Goal: Task Accomplishment & Management: Manage account settings

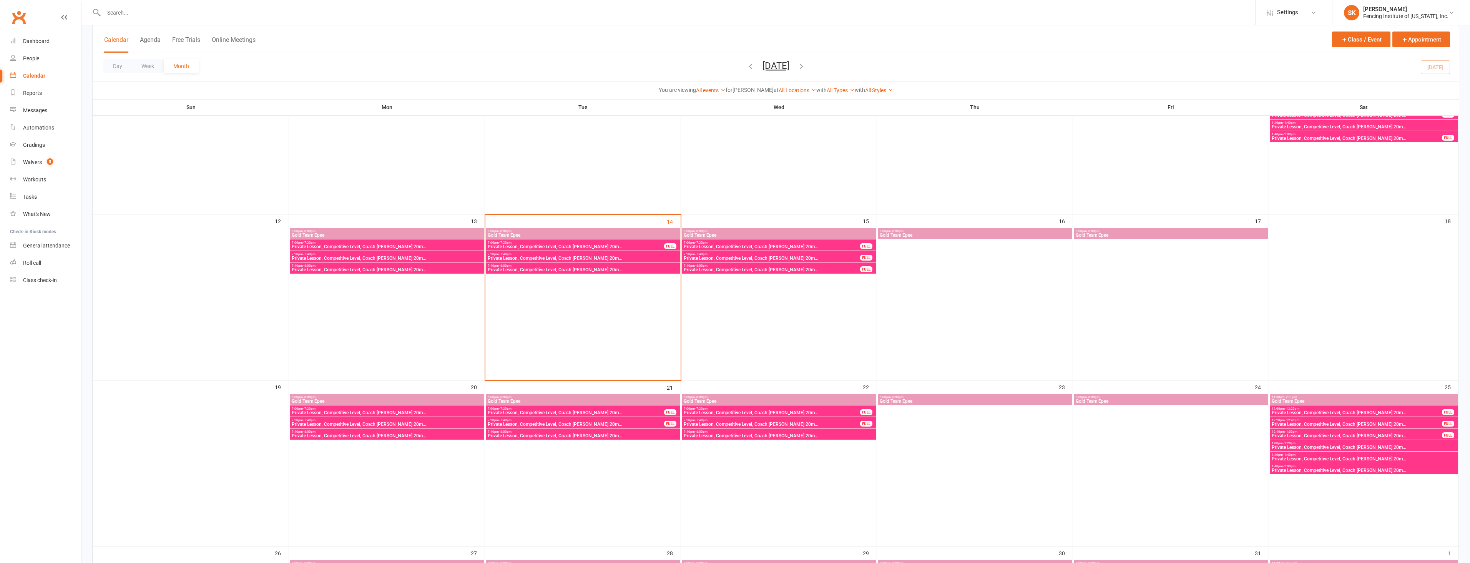
click at [574, 247] on span "Private Lesson, Competitive Level, Coach [PERSON_NAME] 20m..." at bounding box center [575, 246] width 177 height 5
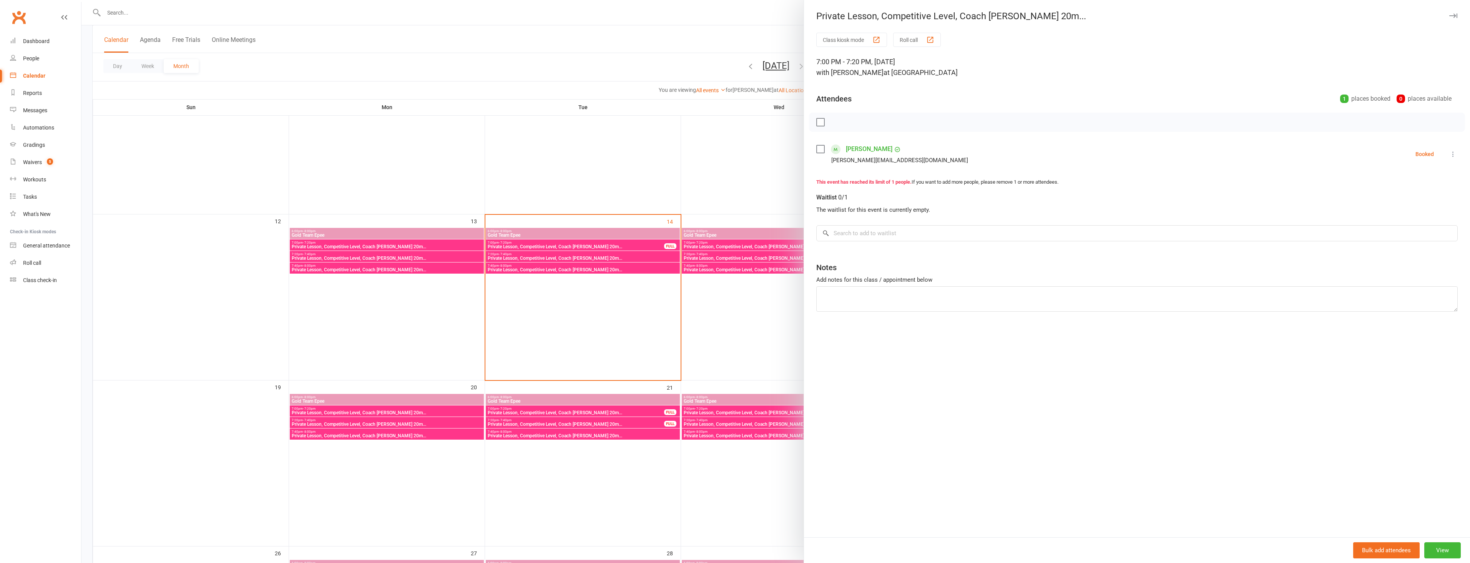
click at [598, 168] on div at bounding box center [775, 281] width 1388 height 563
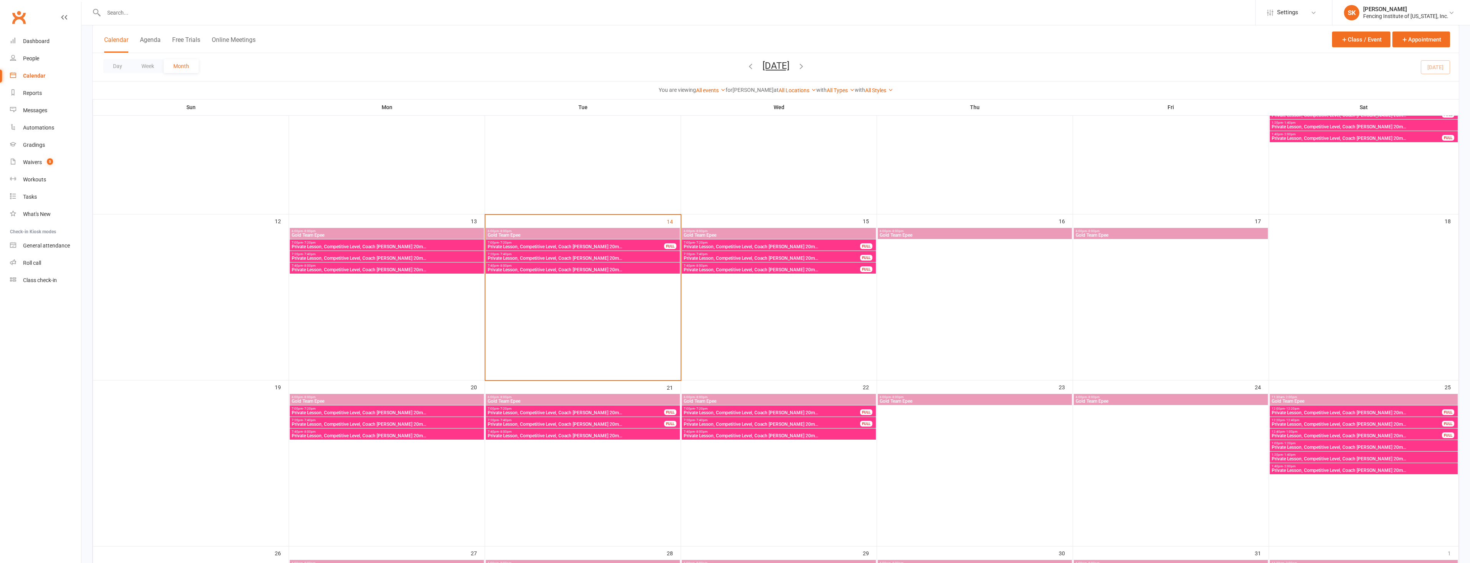
click at [769, 247] on span "Private Lesson, Competitive Level, Coach [PERSON_NAME] 20m..." at bounding box center [771, 246] width 177 height 5
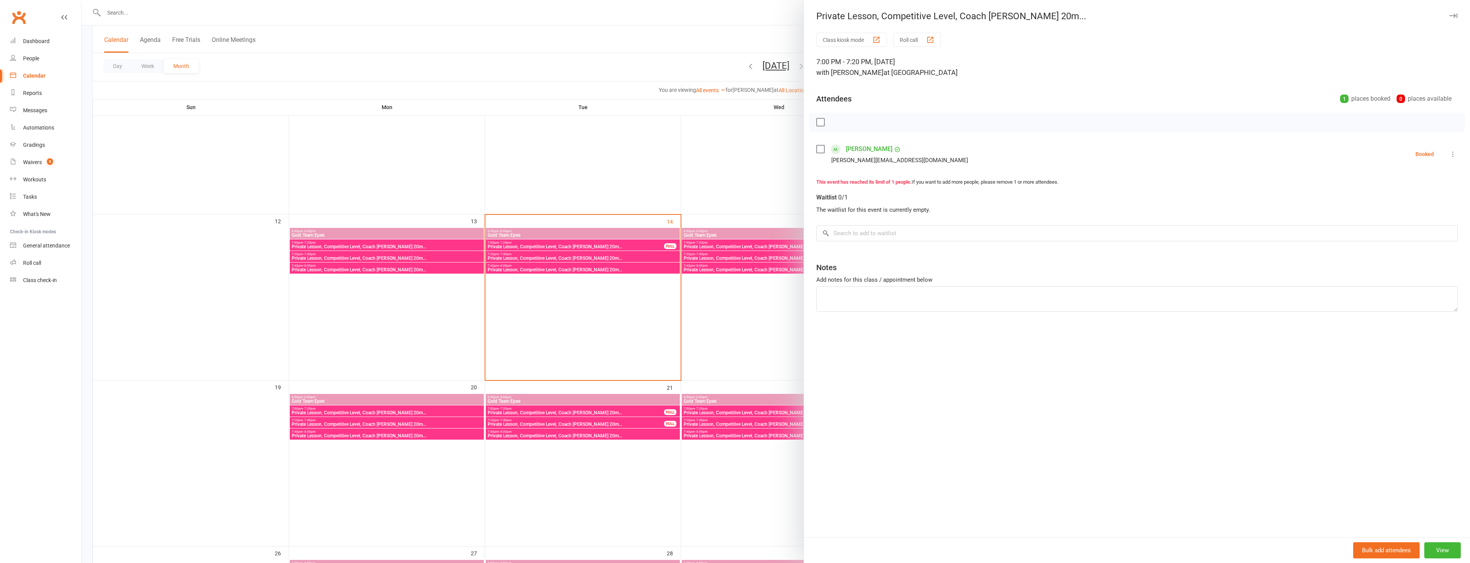
click at [752, 183] on div at bounding box center [775, 281] width 1388 height 563
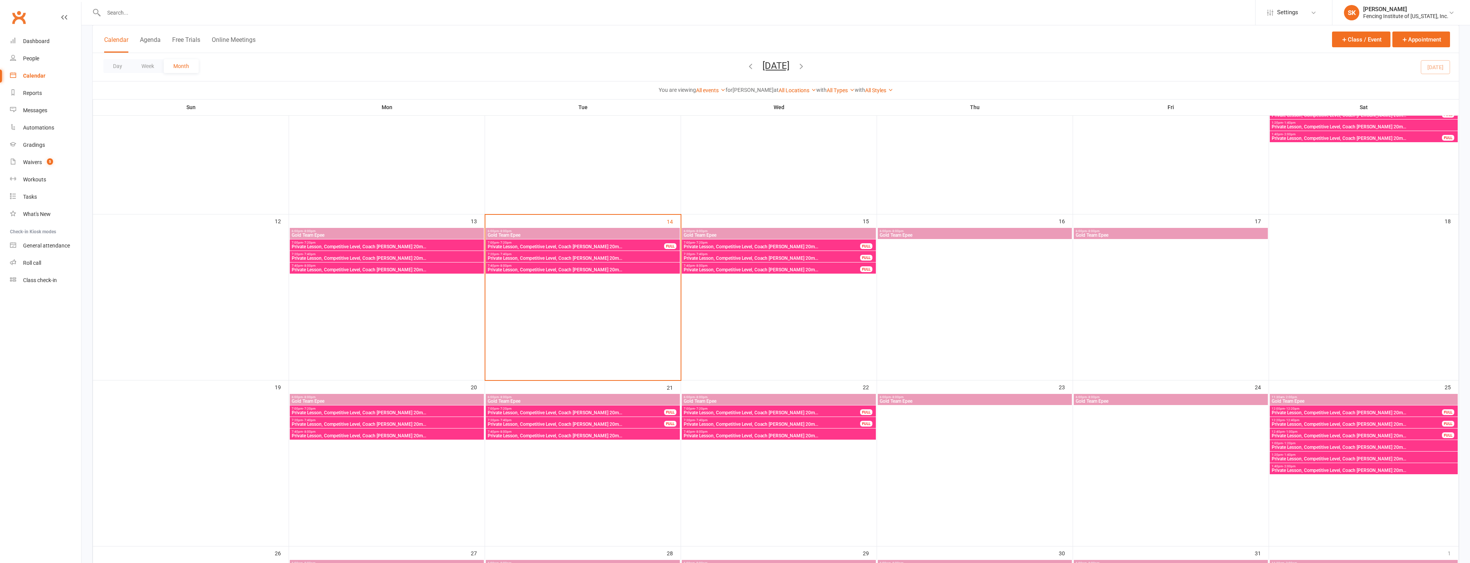
click at [707, 257] on span "Private Lesson, Competitive Level, Coach [PERSON_NAME] 20m..." at bounding box center [771, 258] width 177 height 5
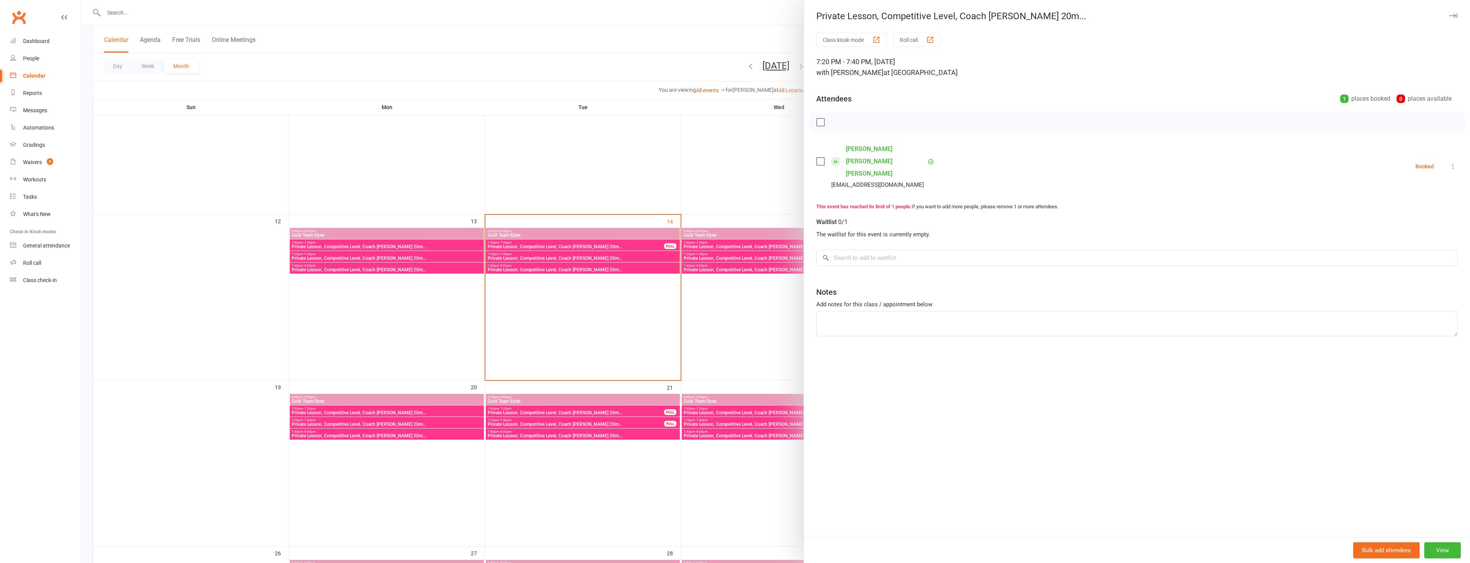
click at [716, 172] on div at bounding box center [775, 281] width 1388 height 563
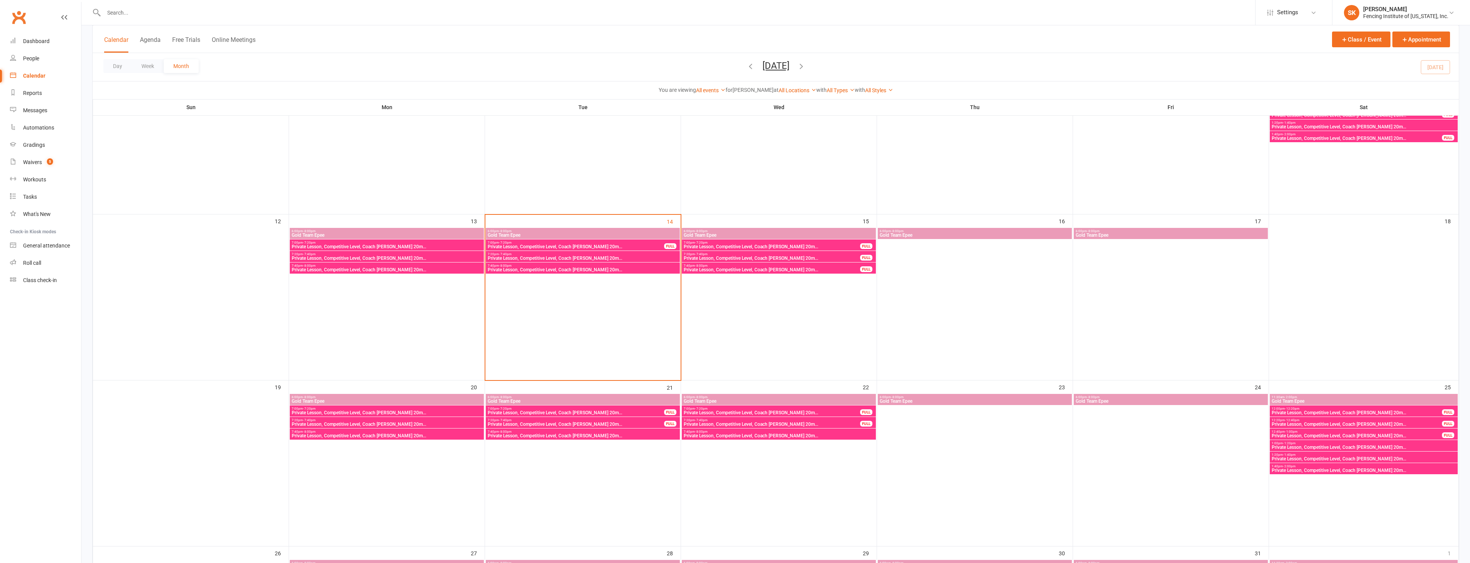
click at [715, 266] on span "7:40pm - 8:00pm" at bounding box center [771, 265] width 177 height 3
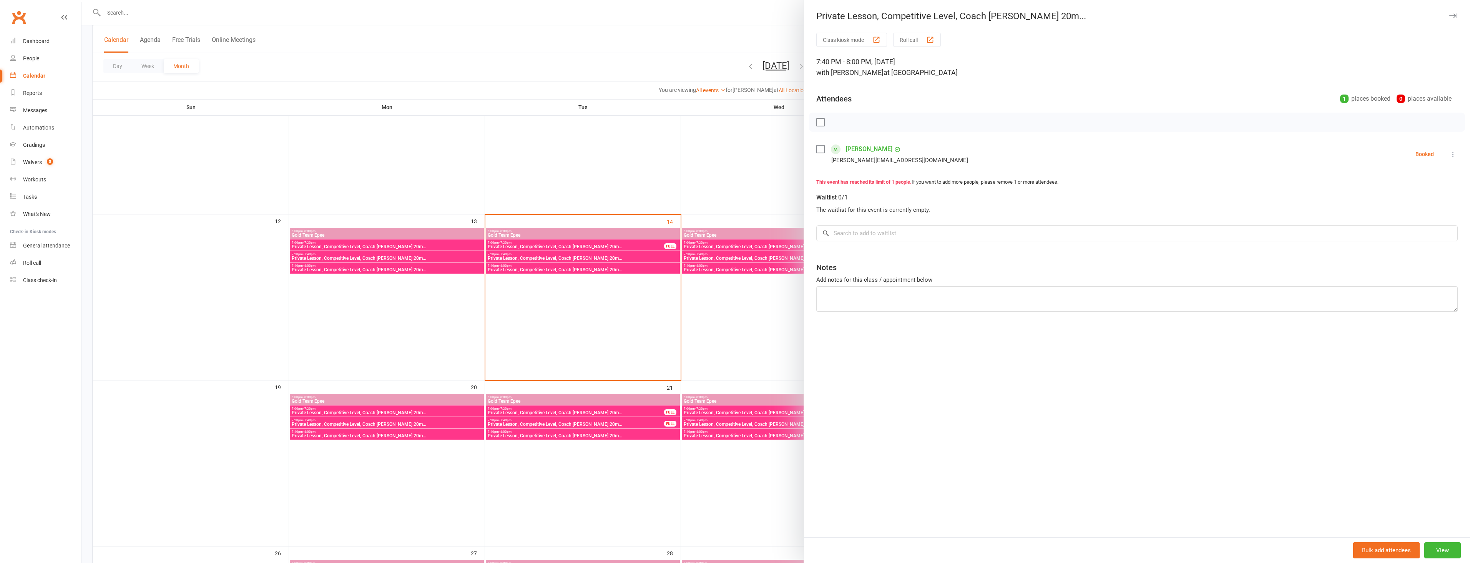
click at [736, 176] on div at bounding box center [775, 281] width 1388 height 563
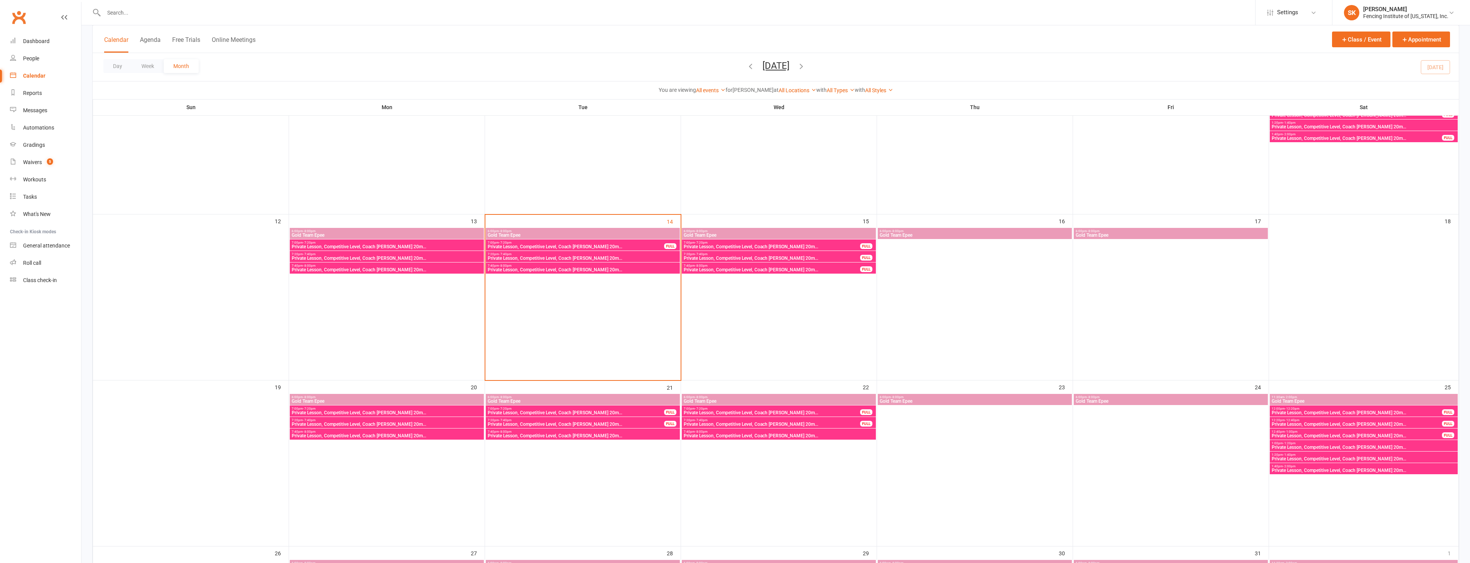
click at [581, 424] on span "Private Lesson, Competitive Level, Coach [PERSON_NAME] 20m..." at bounding box center [575, 424] width 177 height 5
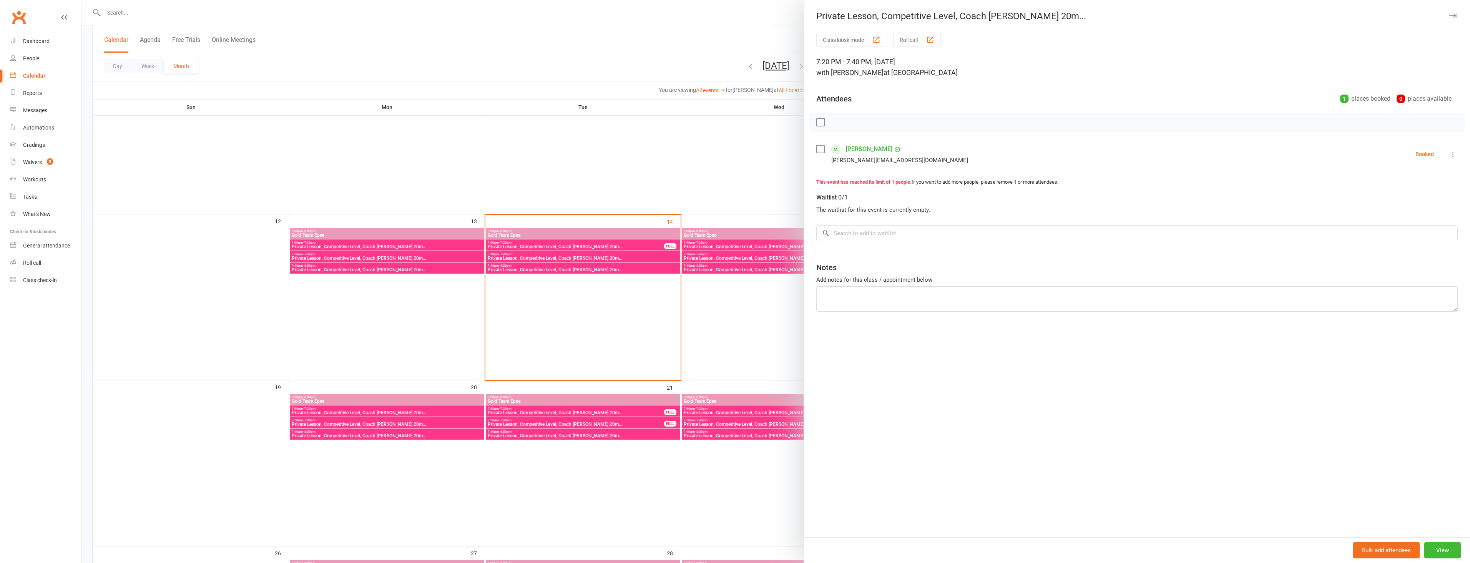
click at [743, 345] on div at bounding box center [775, 281] width 1388 height 563
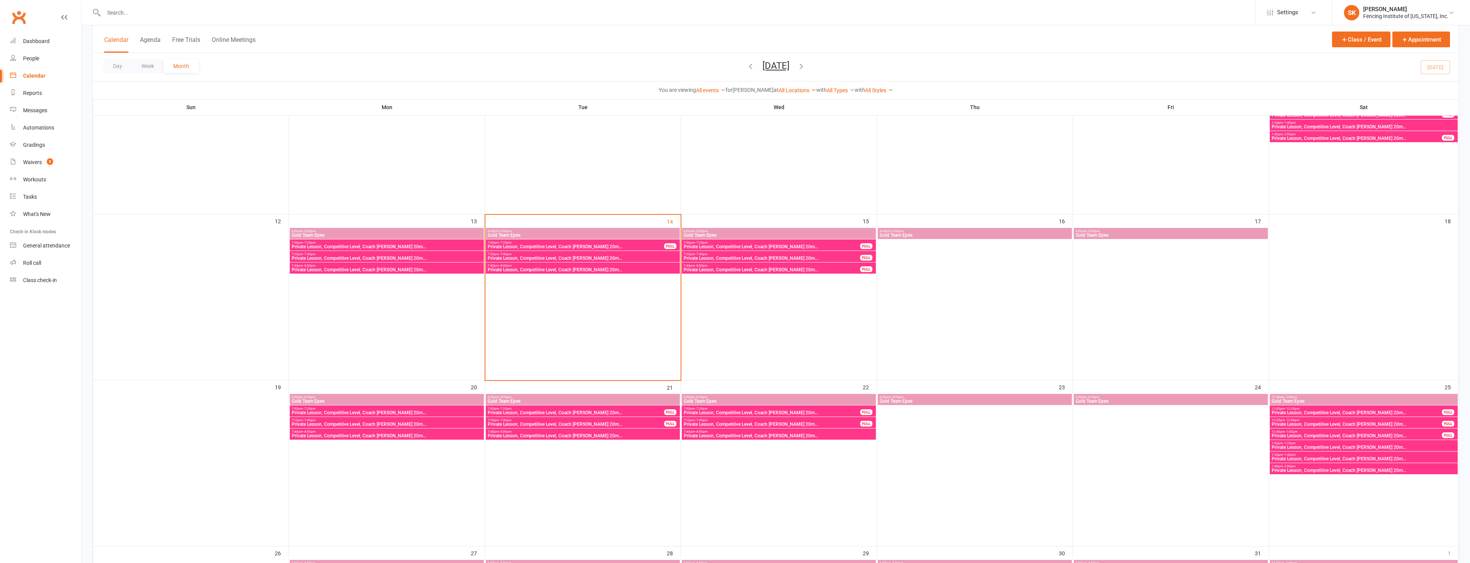
click at [781, 422] on span "Private Lesson, Competitive Level, Coach [PERSON_NAME] 20m..." at bounding box center [771, 424] width 177 height 5
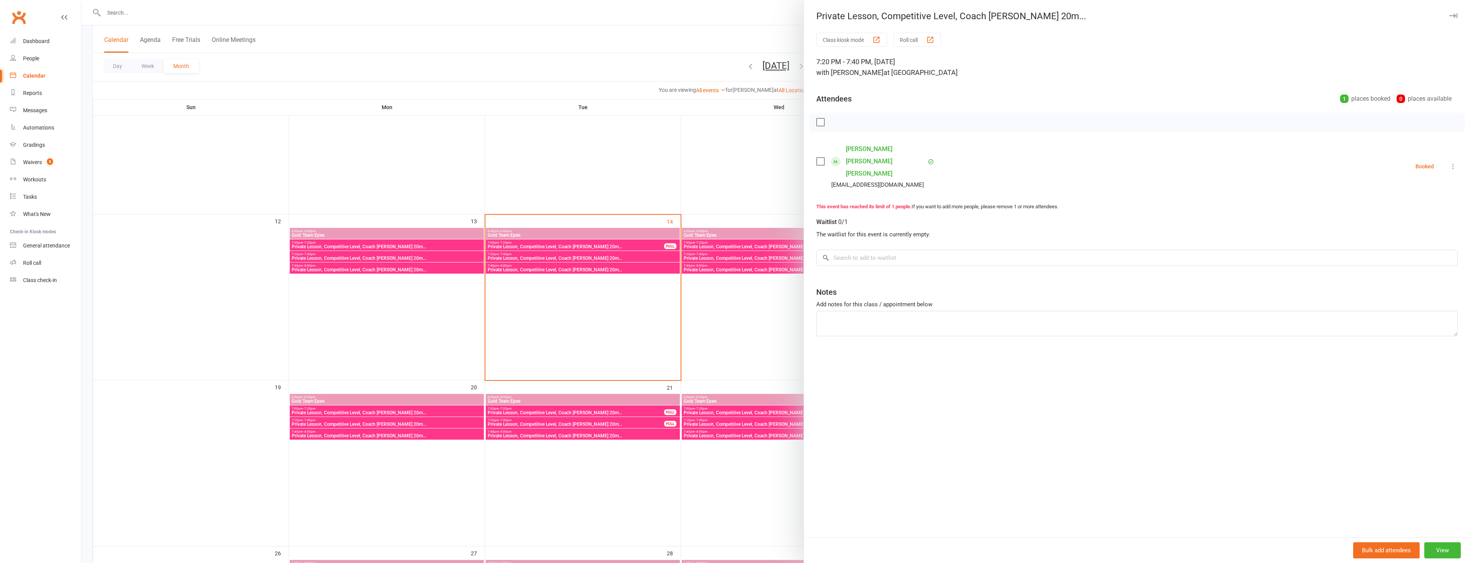
click at [759, 294] on div at bounding box center [775, 281] width 1388 height 563
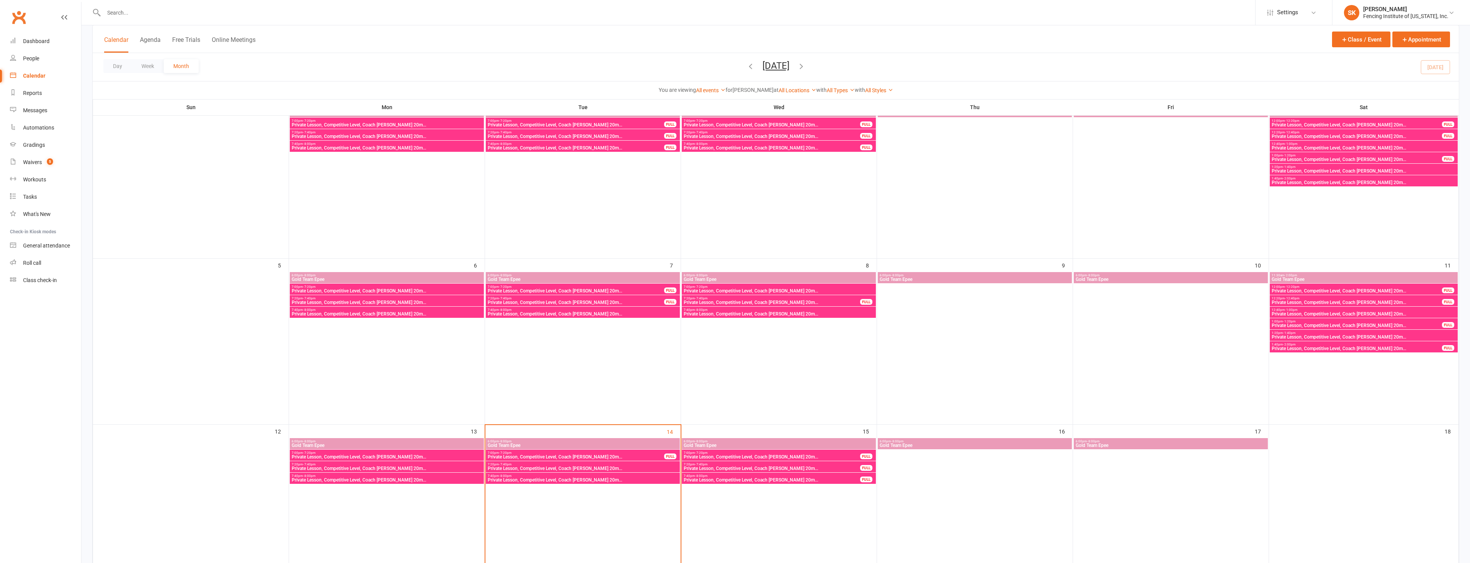
scroll to position [70, 0]
click at [649, 304] on span "Private Lesson, Competitive Level, Coach [PERSON_NAME] 20m..." at bounding box center [575, 302] width 177 height 5
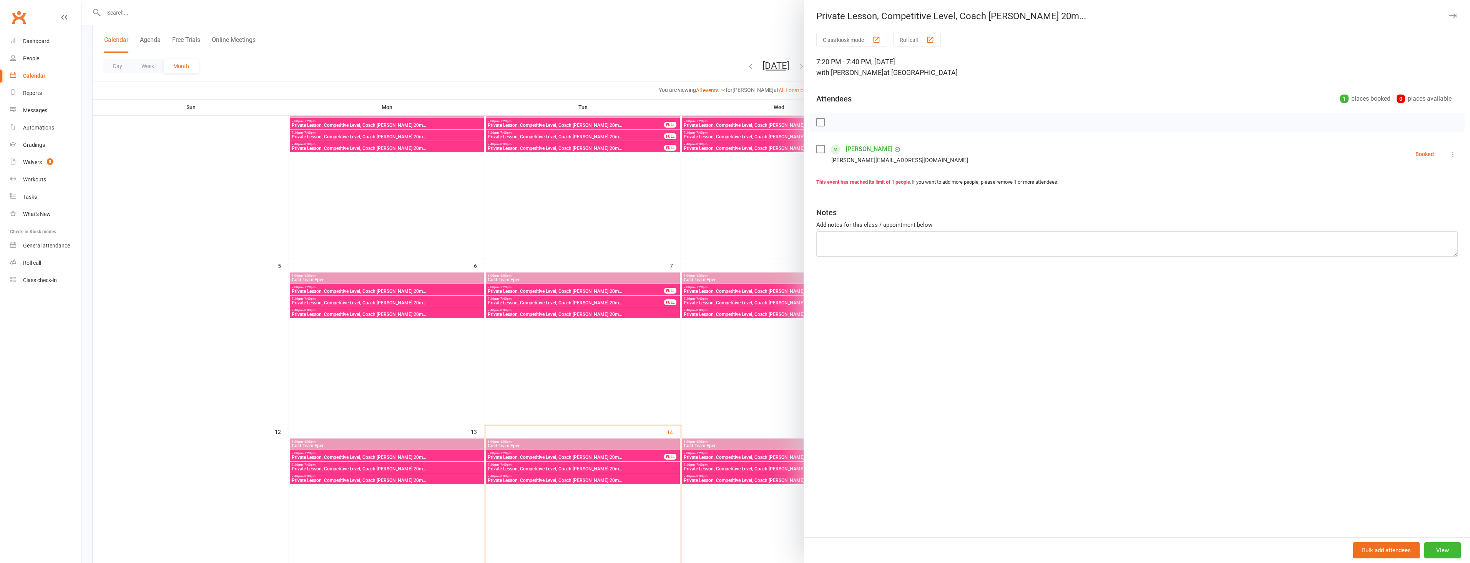
click at [575, 378] on div at bounding box center [775, 281] width 1388 height 563
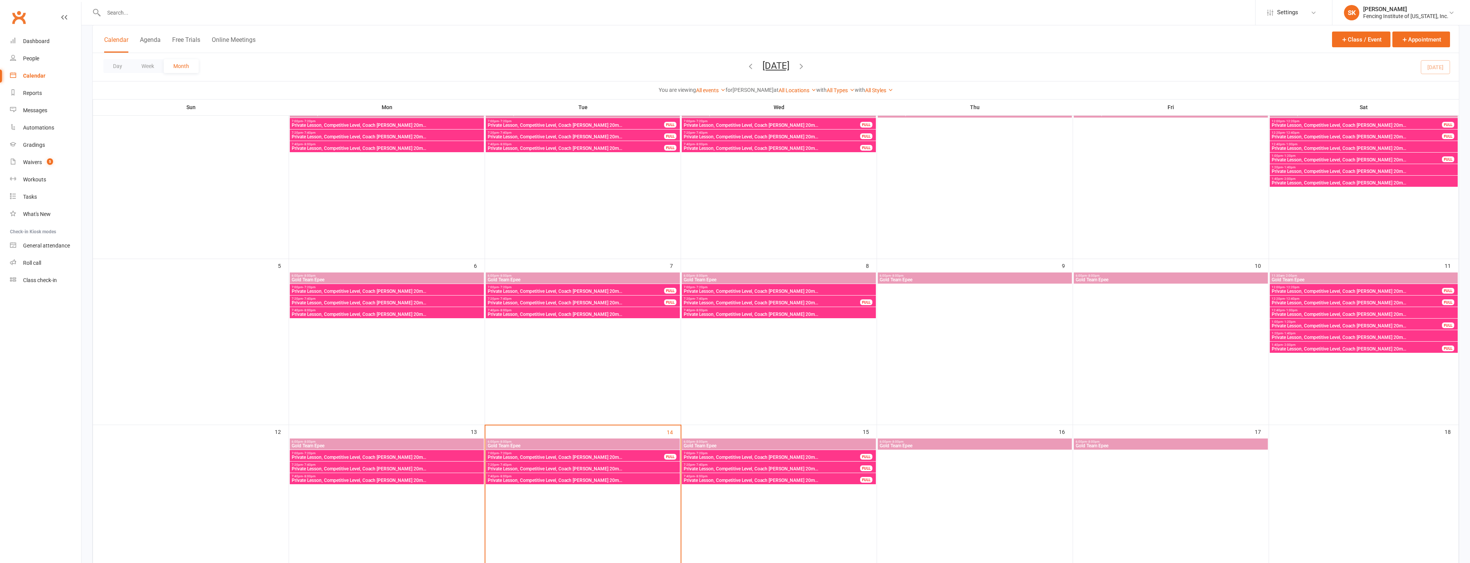
click at [647, 144] on span "7:40pm - 8:00pm" at bounding box center [575, 144] width 177 height 3
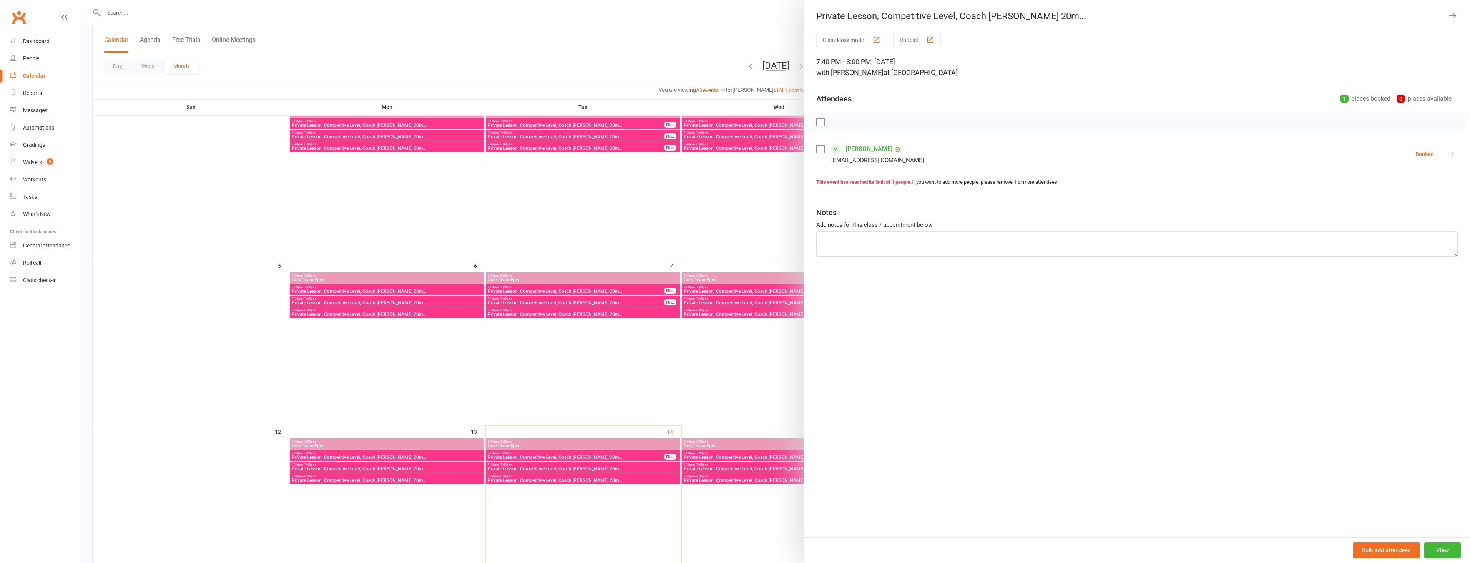
click at [579, 200] on div at bounding box center [775, 281] width 1388 height 563
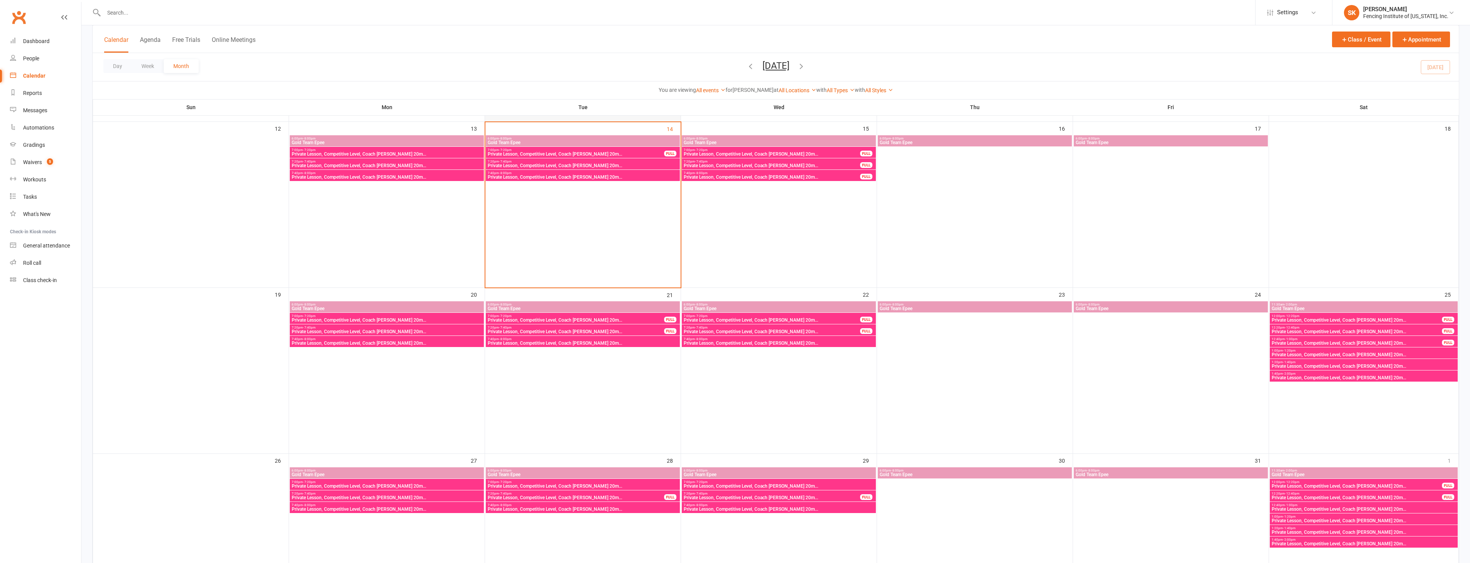
scroll to position [374, 0]
click at [1347, 320] on span "Private Lesson, Competitive Level, Coach [PERSON_NAME] 20m..." at bounding box center [1356, 319] width 171 height 5
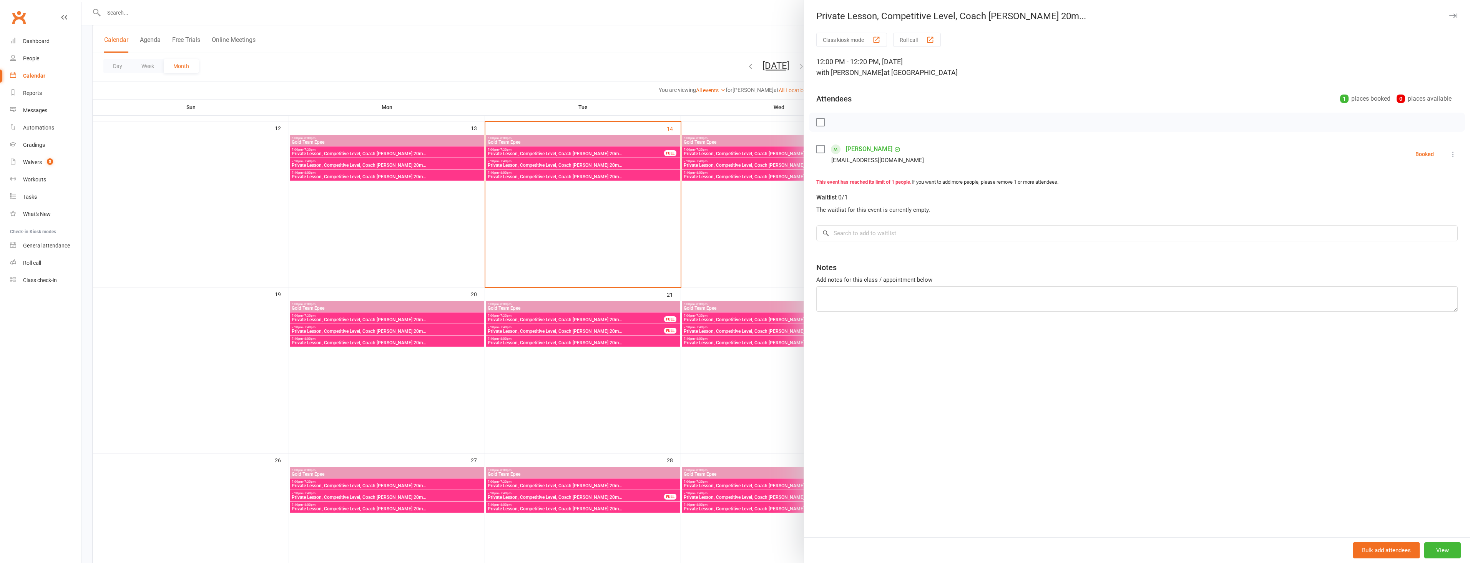
click at [705, 424] on div at bounding box center [775, 281] width 1388 height 563
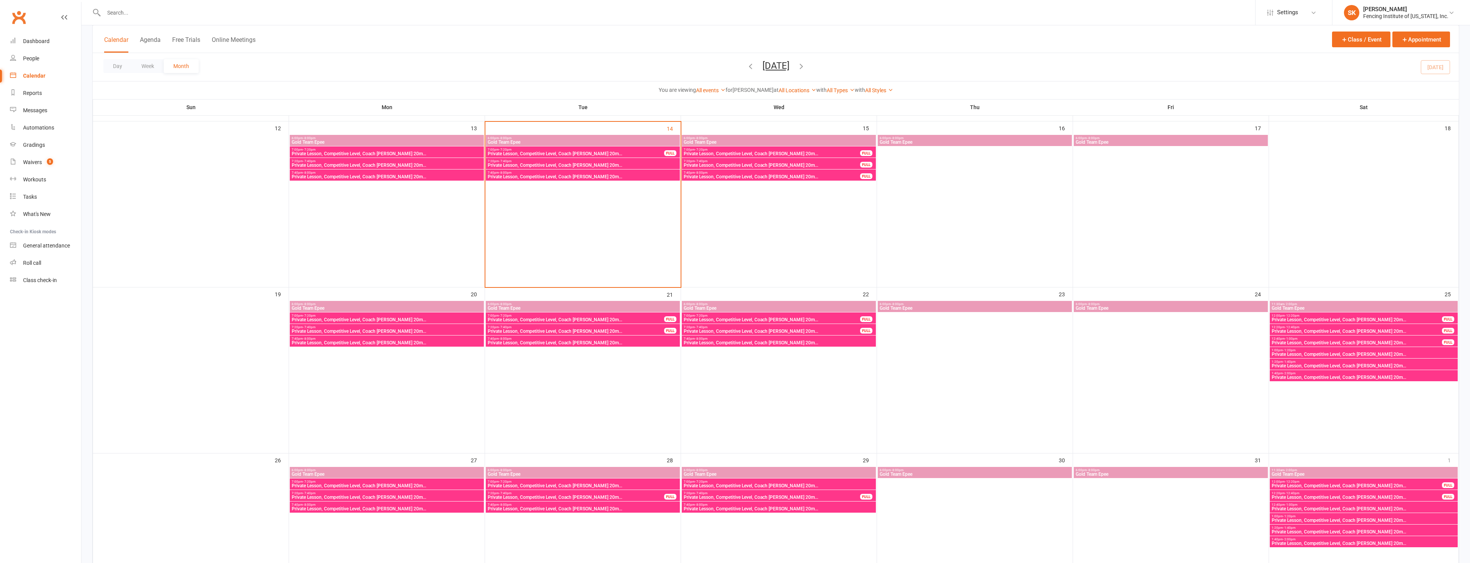
click at [1366, 332] on span "Private Lesson, Competitive Level, Coach [PERSON_NAME] 20m..." at bounding box center [1356, 331] width 171 height 5
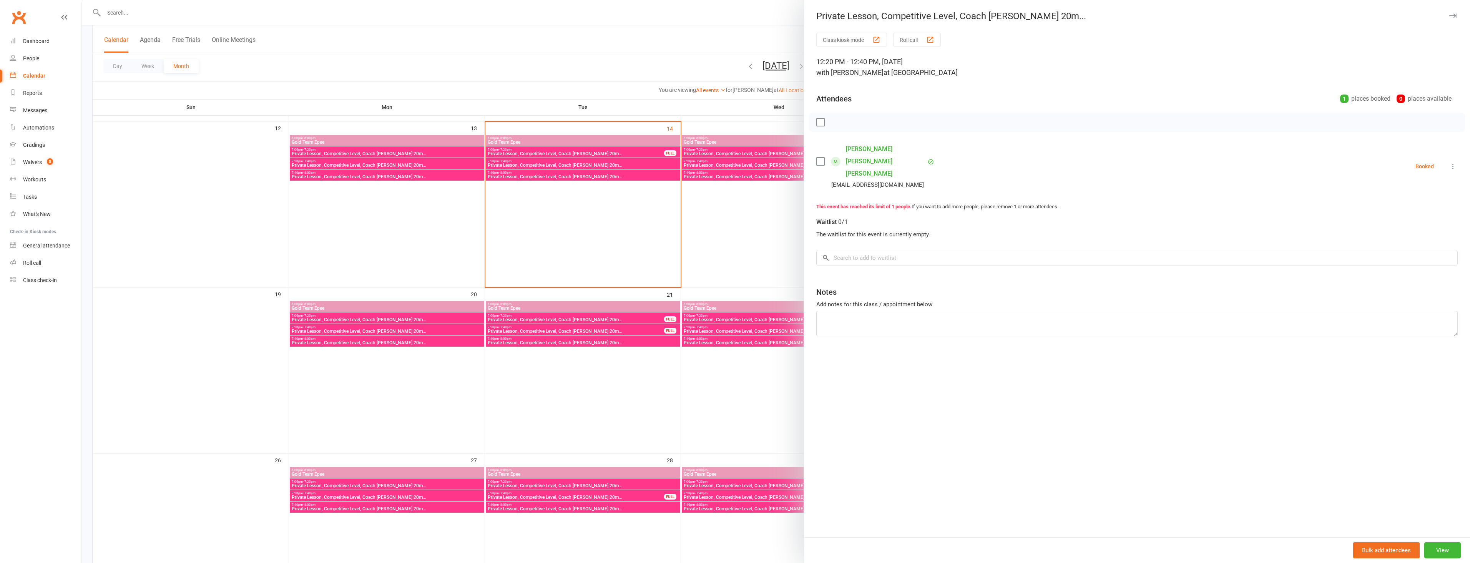
click at [680, 430] on div at bounding box center [775, 281] width 1388 height 563
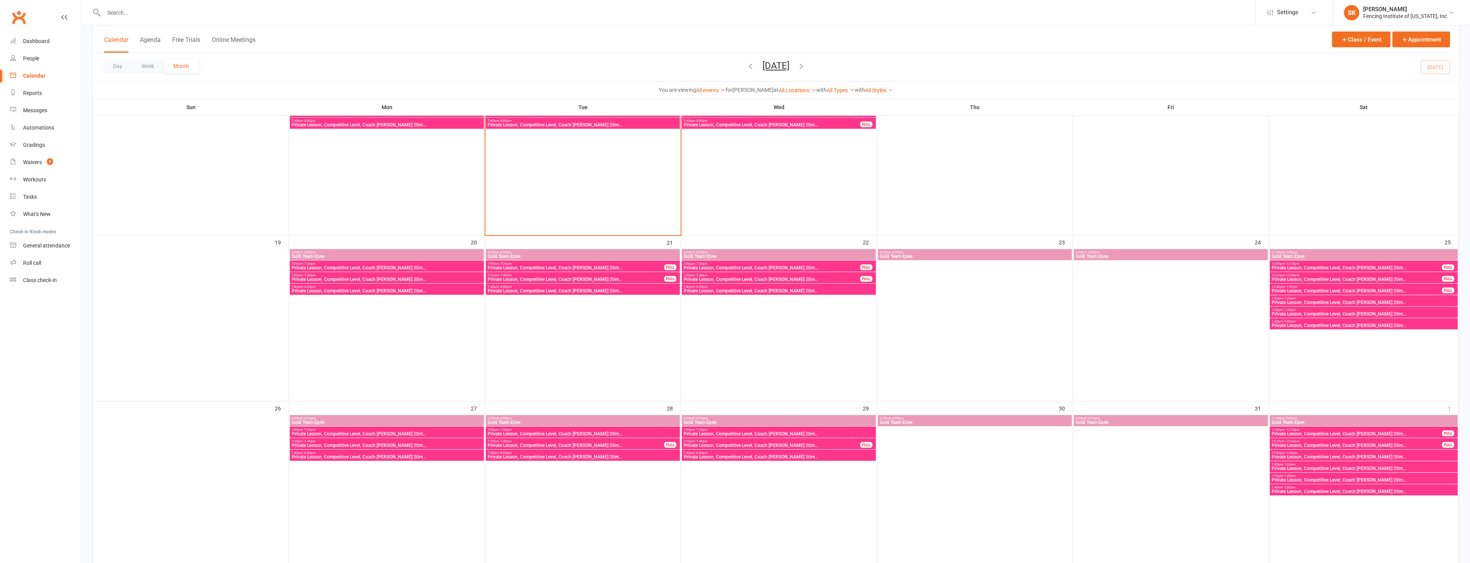
scroll to position [426, 0]
click at [659, 445] on span "Private Lesson, Competitive Level, Coach [PERSON_NAME] 20m..." at bounding box center [575, 445] width 177 height 5
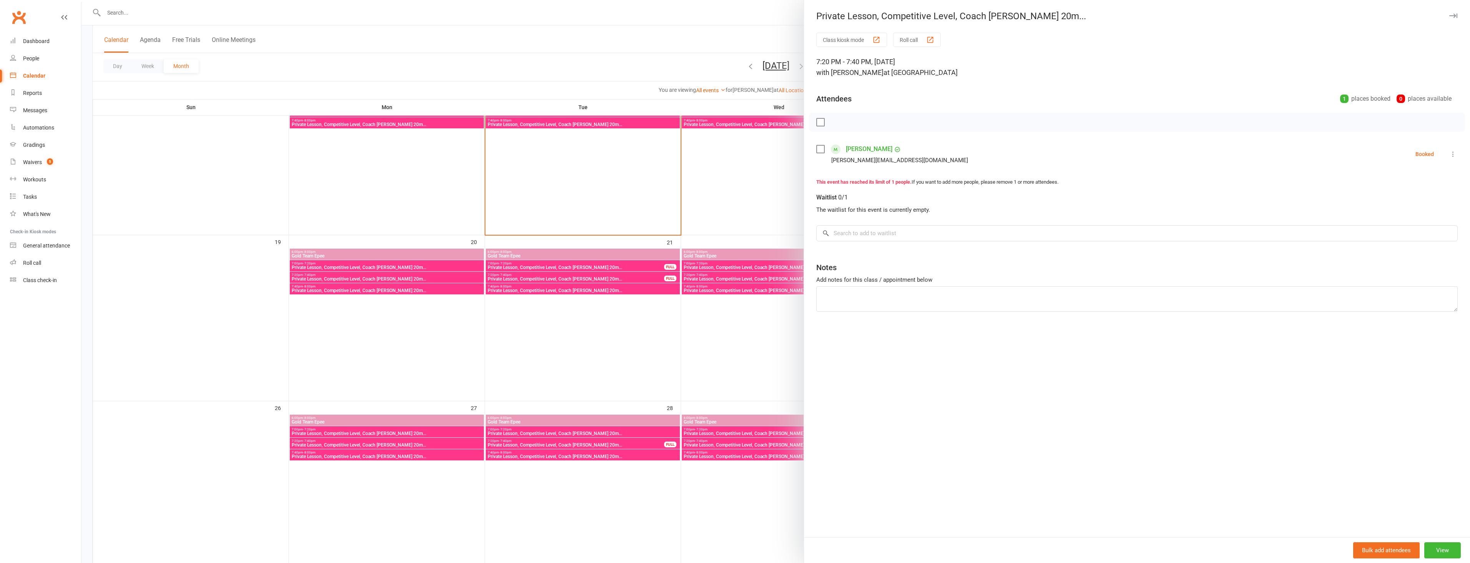
click at [577, 326] on div at bounding box center [775, 281] width 1388 height 563
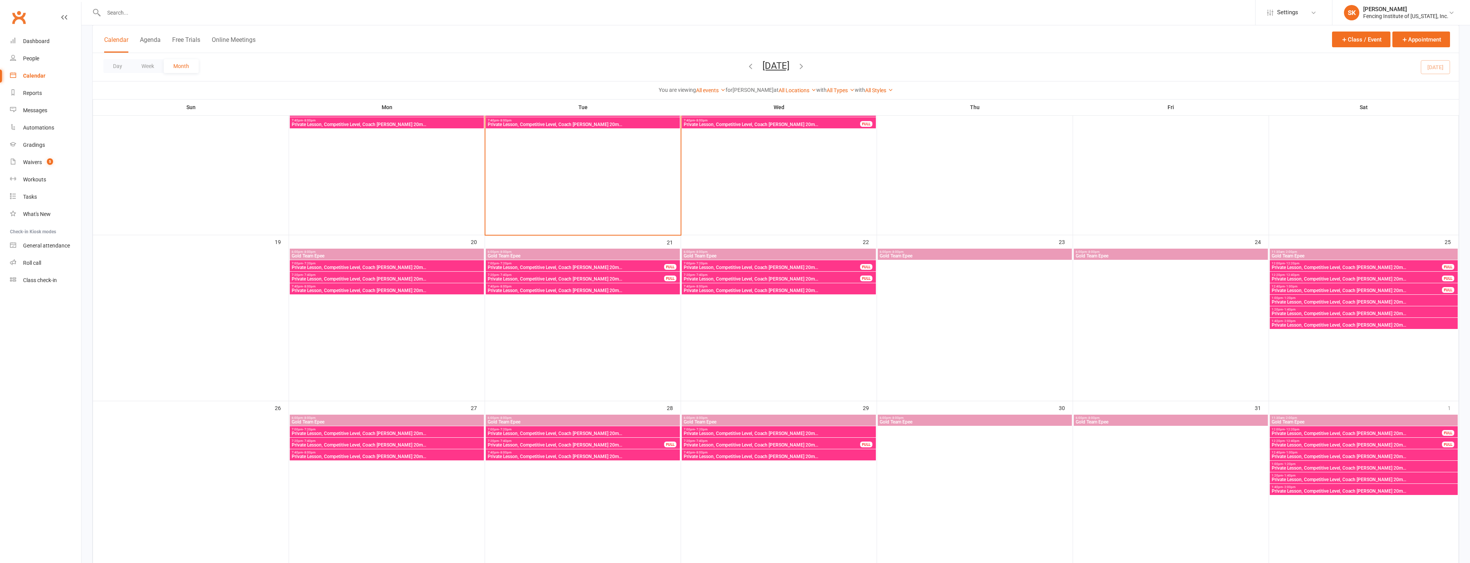
click at [790, 443] on span "Private Lesson, Competitive Level, Coach [PERSON_NAME] 20m..." at bounding box center [771, 445] width 177 height 5
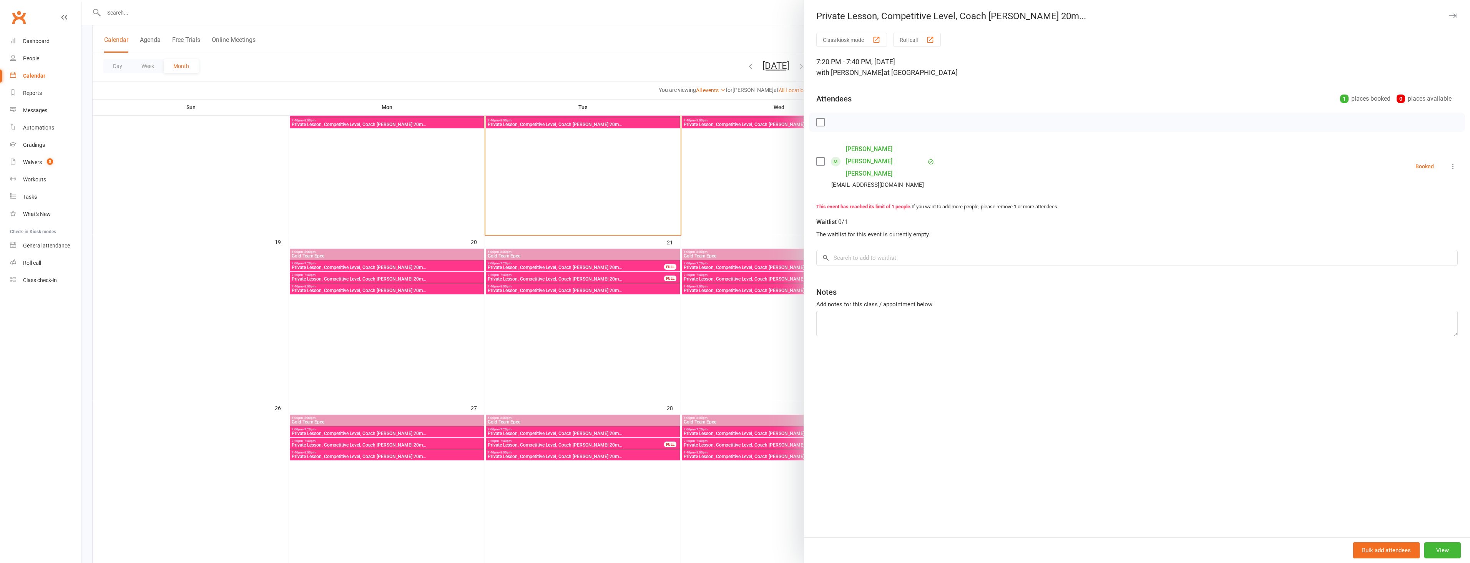
click at [553, 342] on div at bounding box center [775, 281] width 1388 height 563
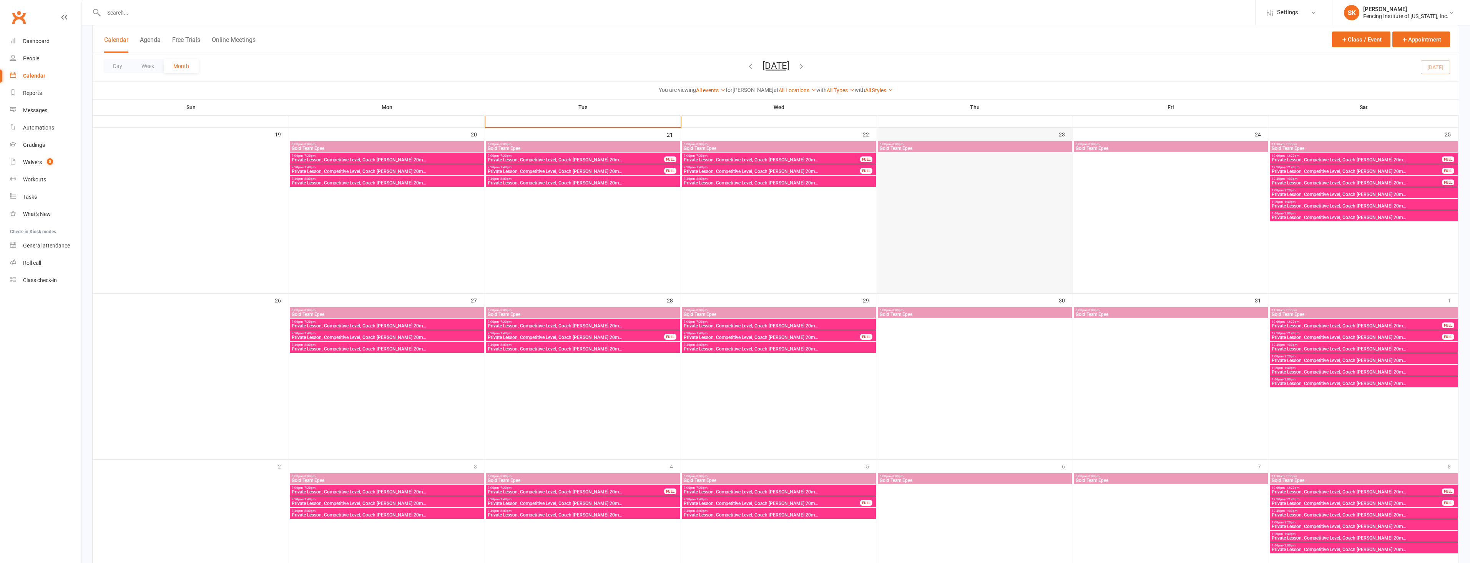
scroll to position [534, 0]
click at [1387, 322] on span "12:00pm - 12:20pm" at bounding box center [1356, 321] width 171 height 3
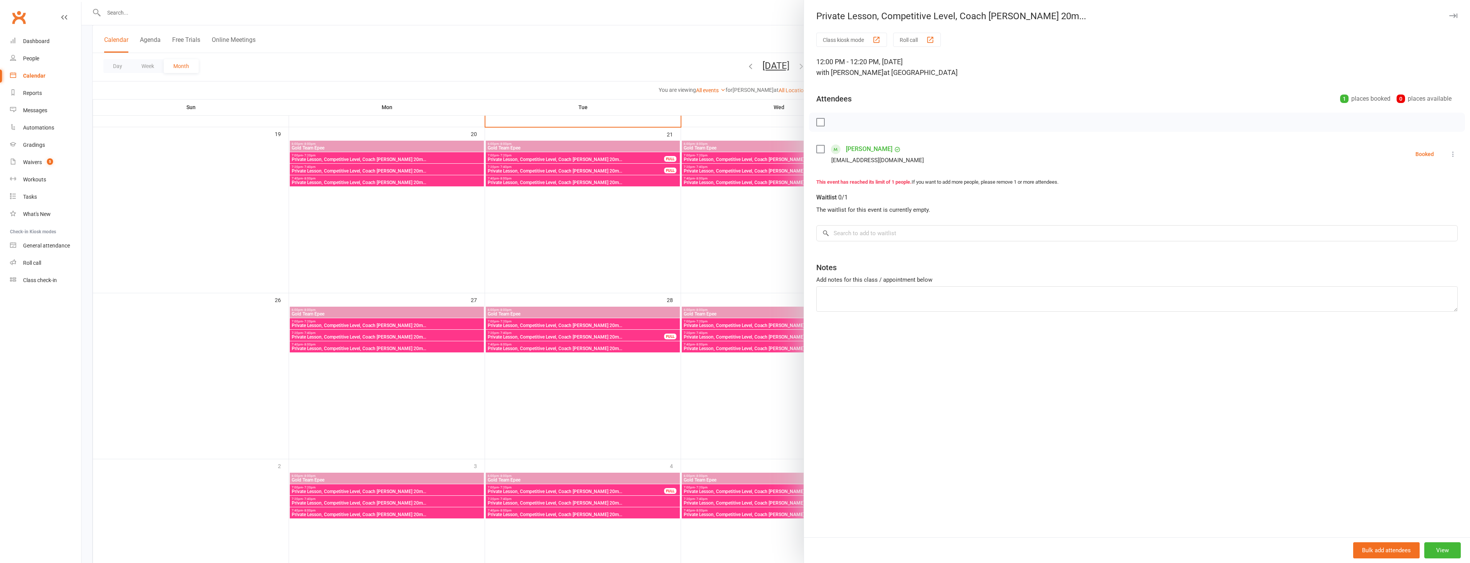
click at [712, 280] on div at bounding box center [775, 281] width 1388 height 563
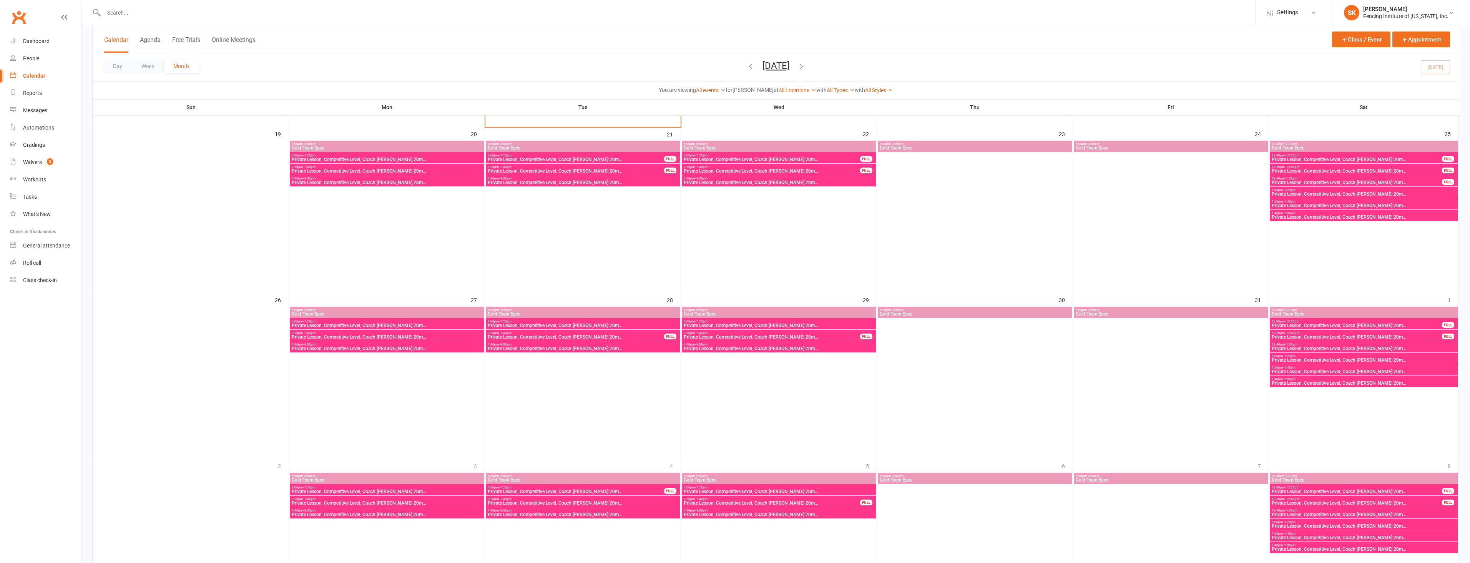
click at [1369, 331] on span "12:20pm - 12:40pm" at bounding box center [1356, 332] width 171 height 3
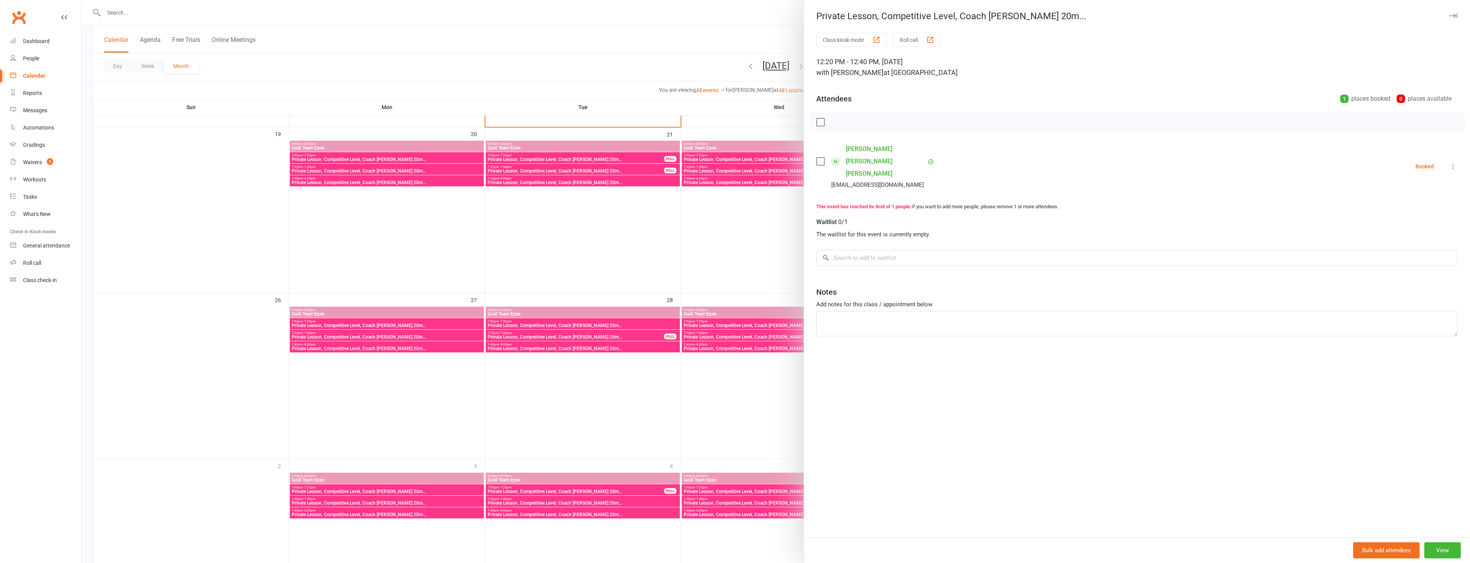
click at [721, 272] on div at bounding box center [775, 281] width 1388 height 563
